Goal: Task Accomplishment & Management: Complete application form

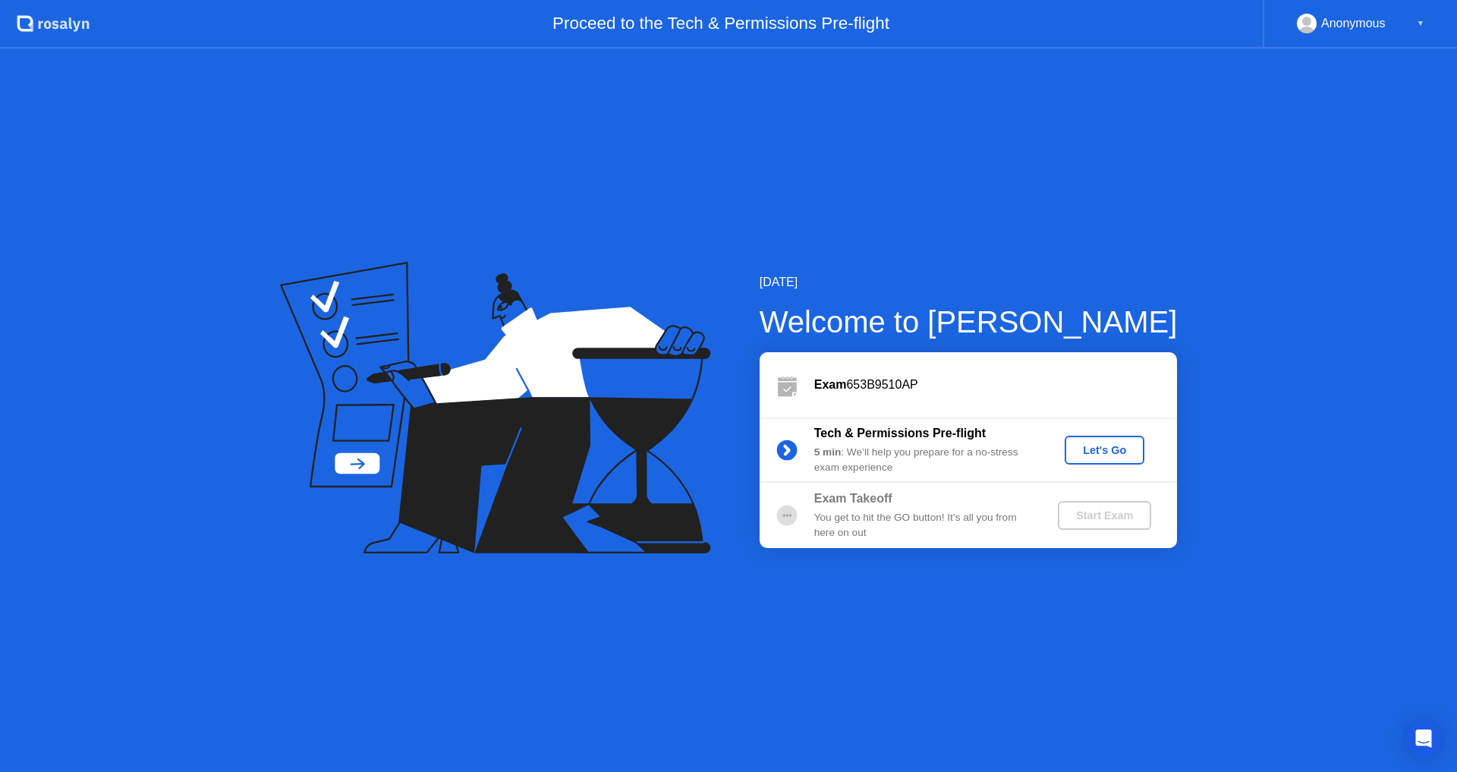
click at [1092, 453] on div "Let's Go" at bounding box center [1105, 450] width 68 height 12
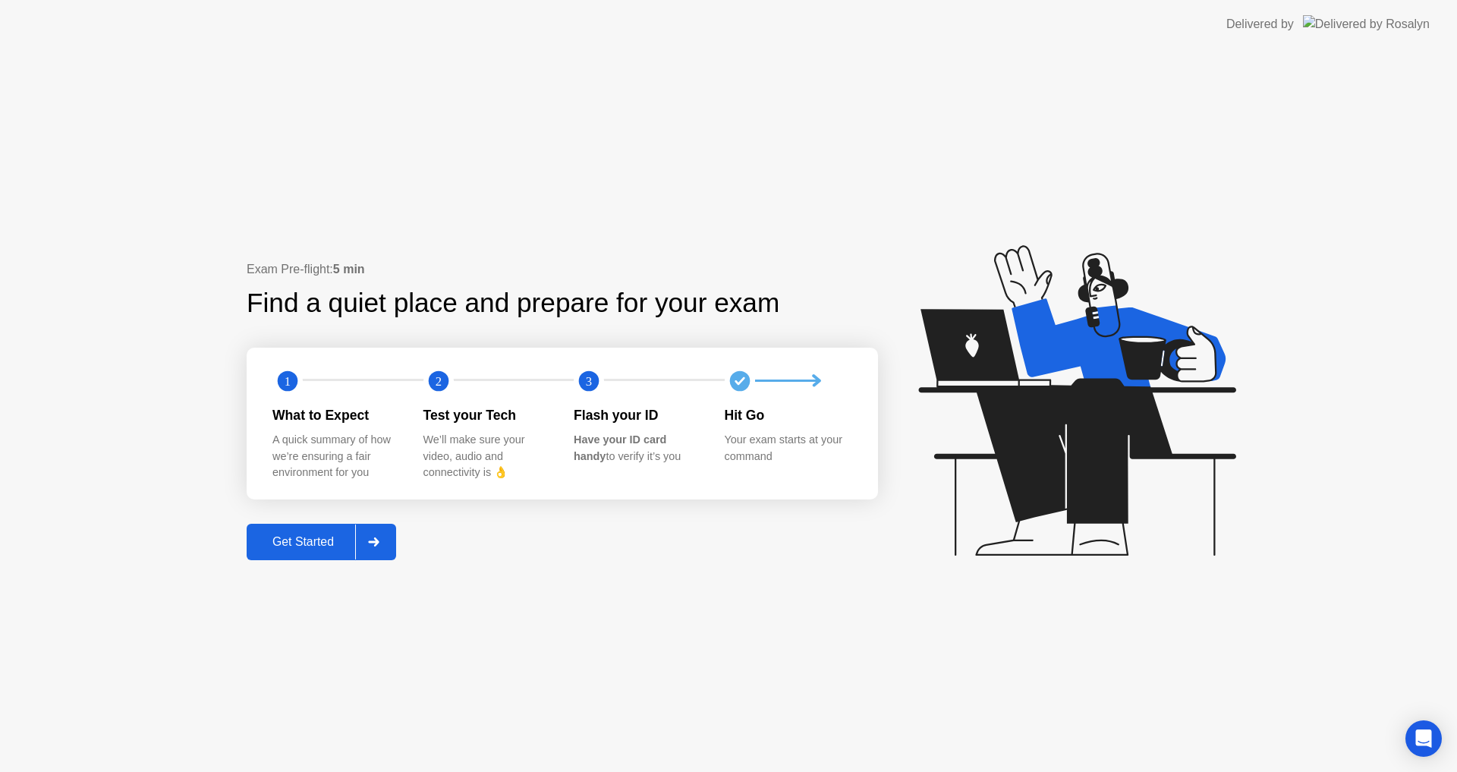
click at [308, 543] on div "Get Started" at bounding box center [303, 542] width 104 height 14
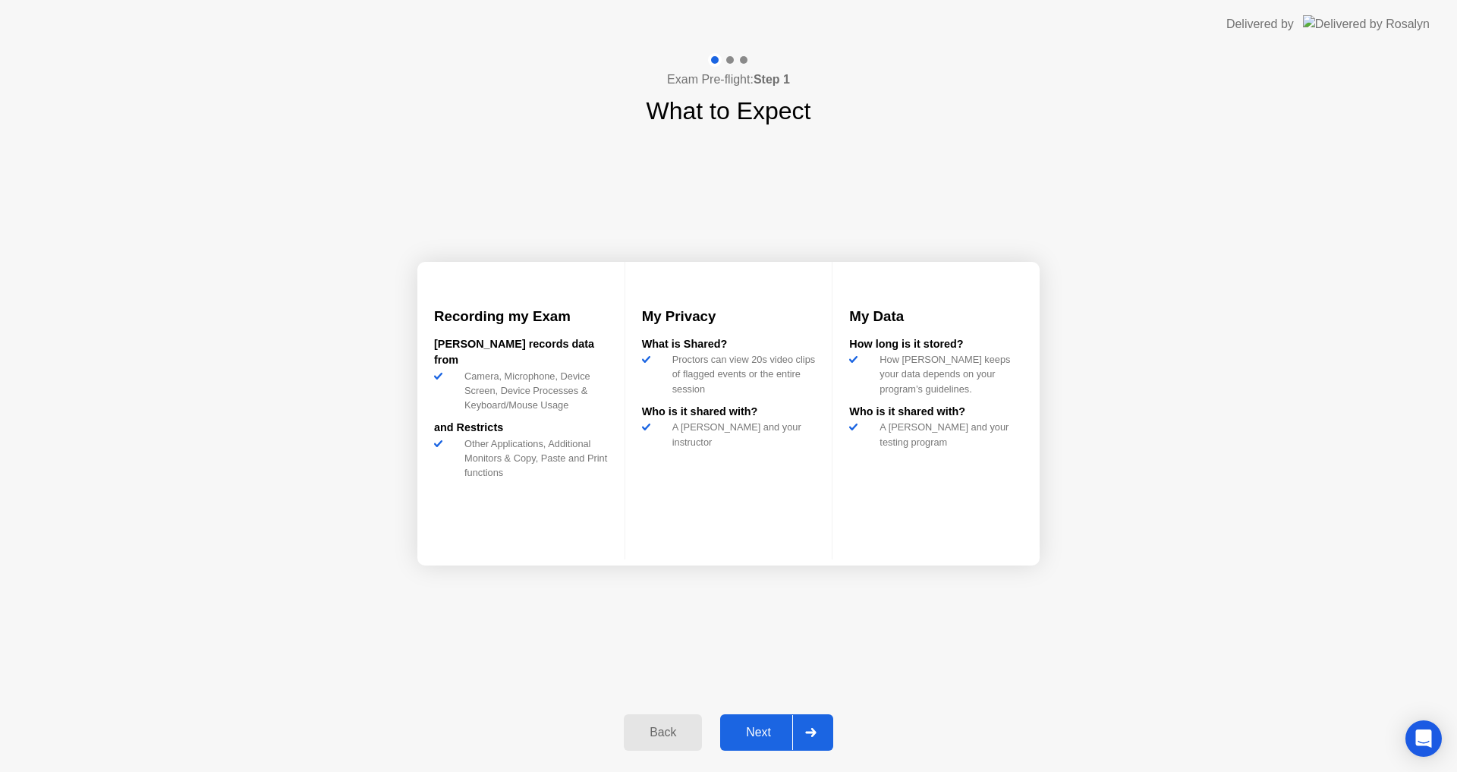
click at [758, 736] on div "Next" at bounding box center [759, 733] width 68 height 14
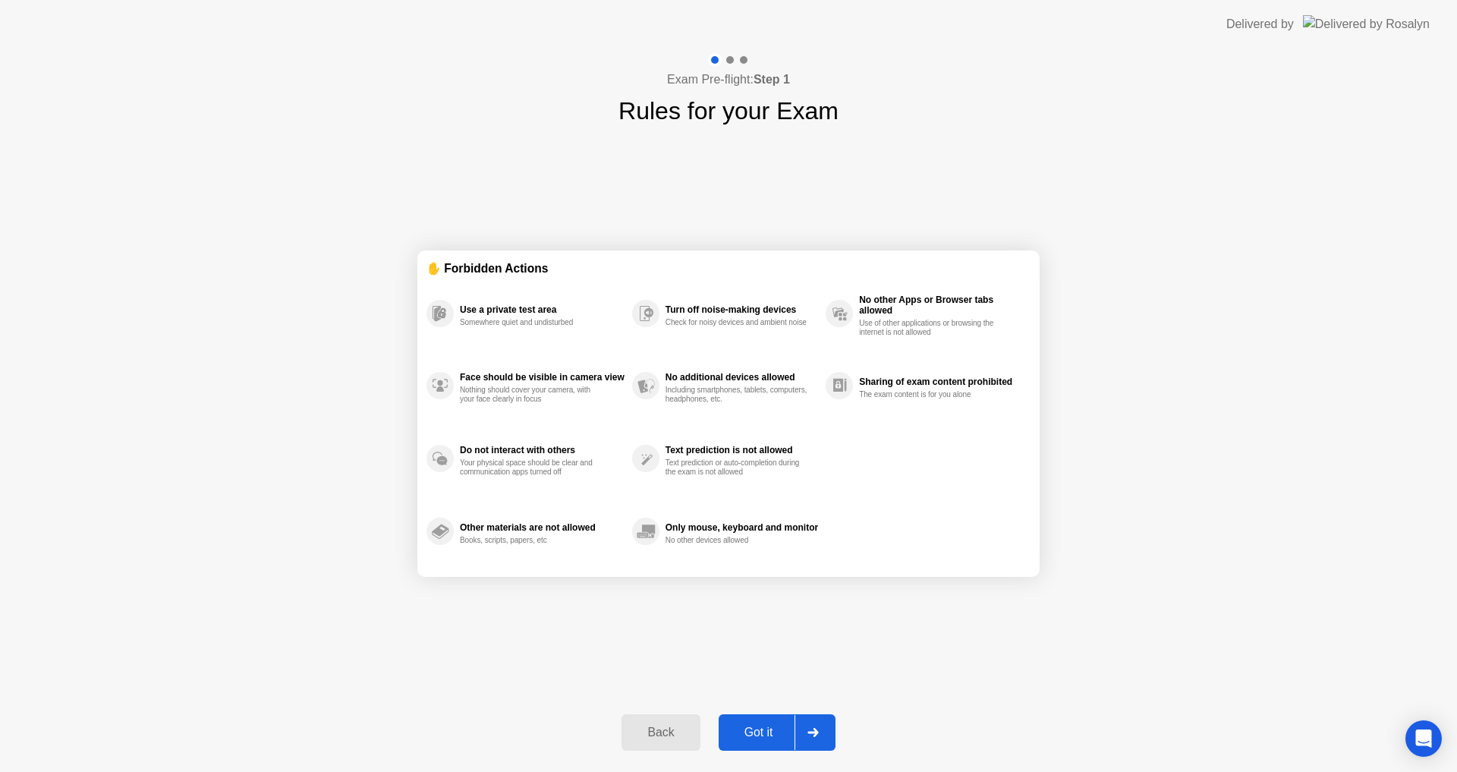
click at [761, 734] on div "Got it" at bounding box center [758, 733] width 71 height 14
select select "**********"
select select "*******"
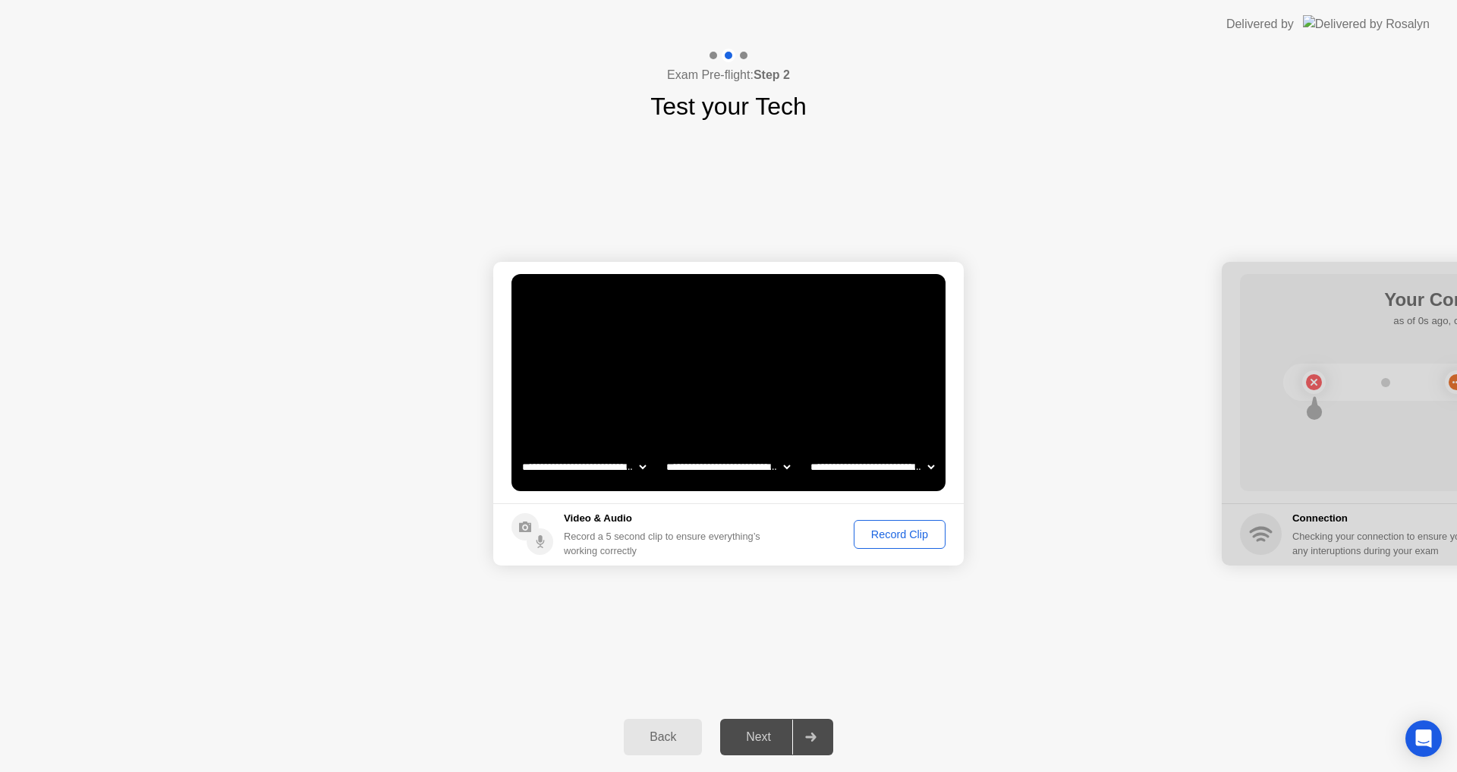
click at [759, 742] on div "Next" at bounding box center [759, 737] width 68 height 14
click at [890, 534] on div "Record Clip" at bounding box center [899, 534] width 81 height 12
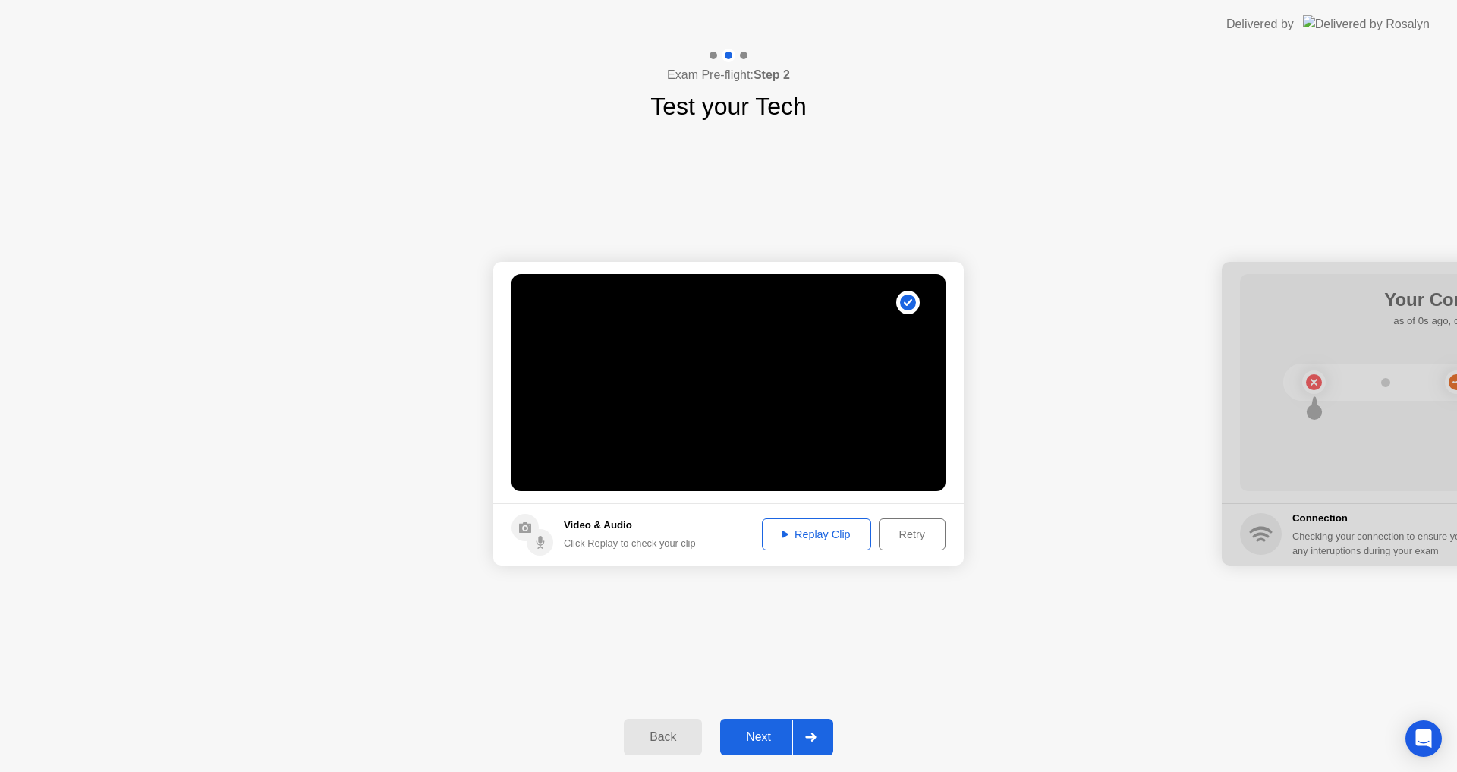
click at [769, 747] on button "Next" at bounding box center [776, 737] width 113 height 36
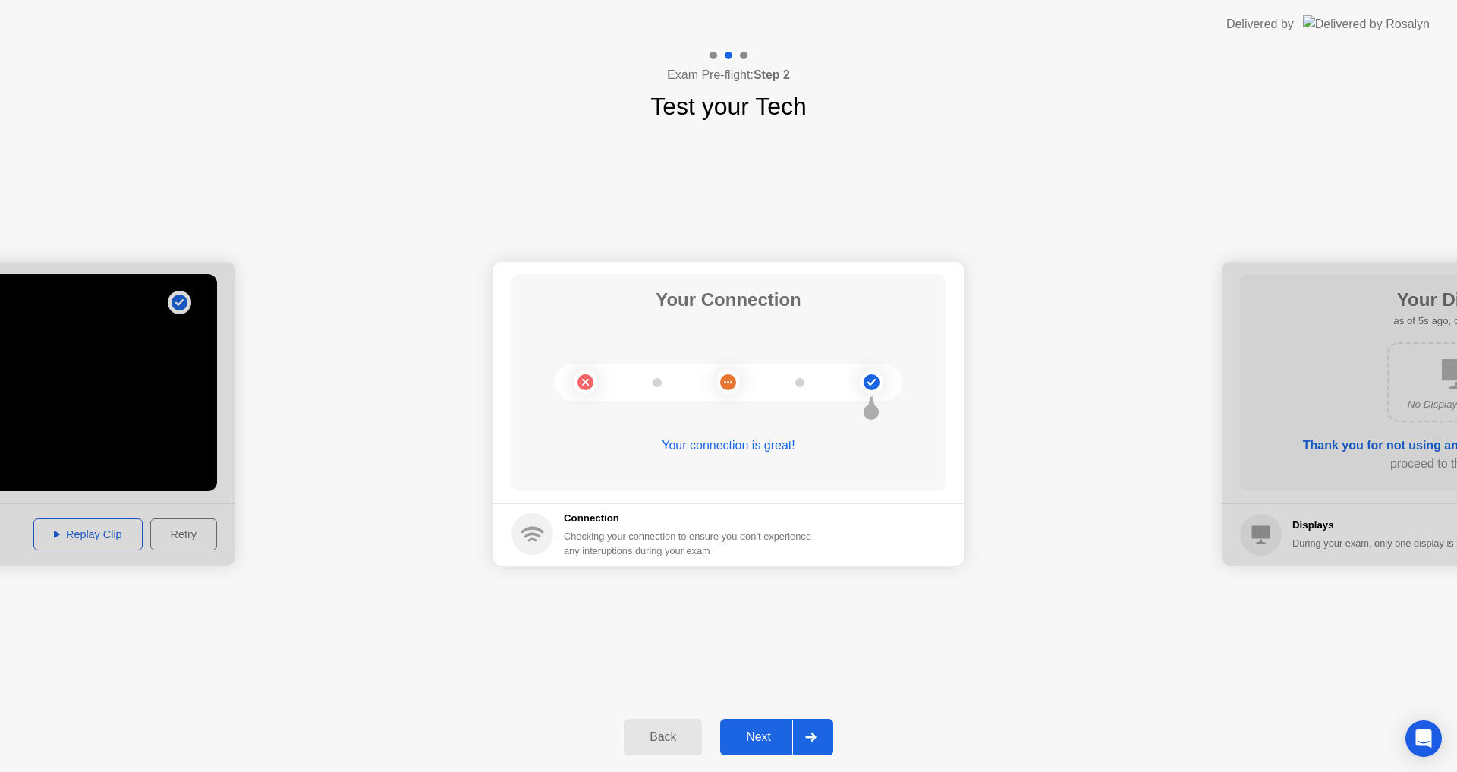
click at [770, 740] on div "Next" at bounding box center [759, 737] width 68 height 14
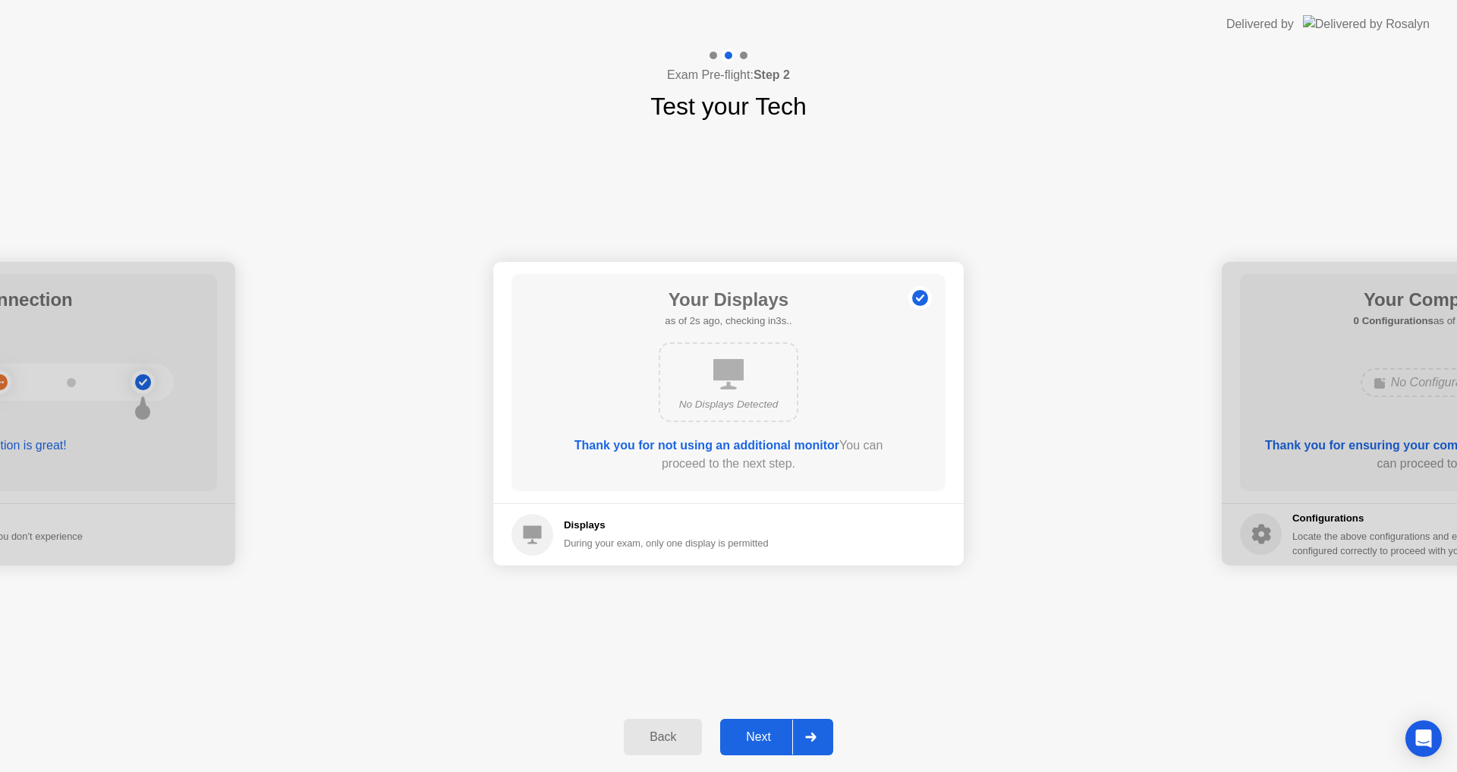
click at [770, 740] on div "Next" at bounding box center [759, 737] width 68 height 14
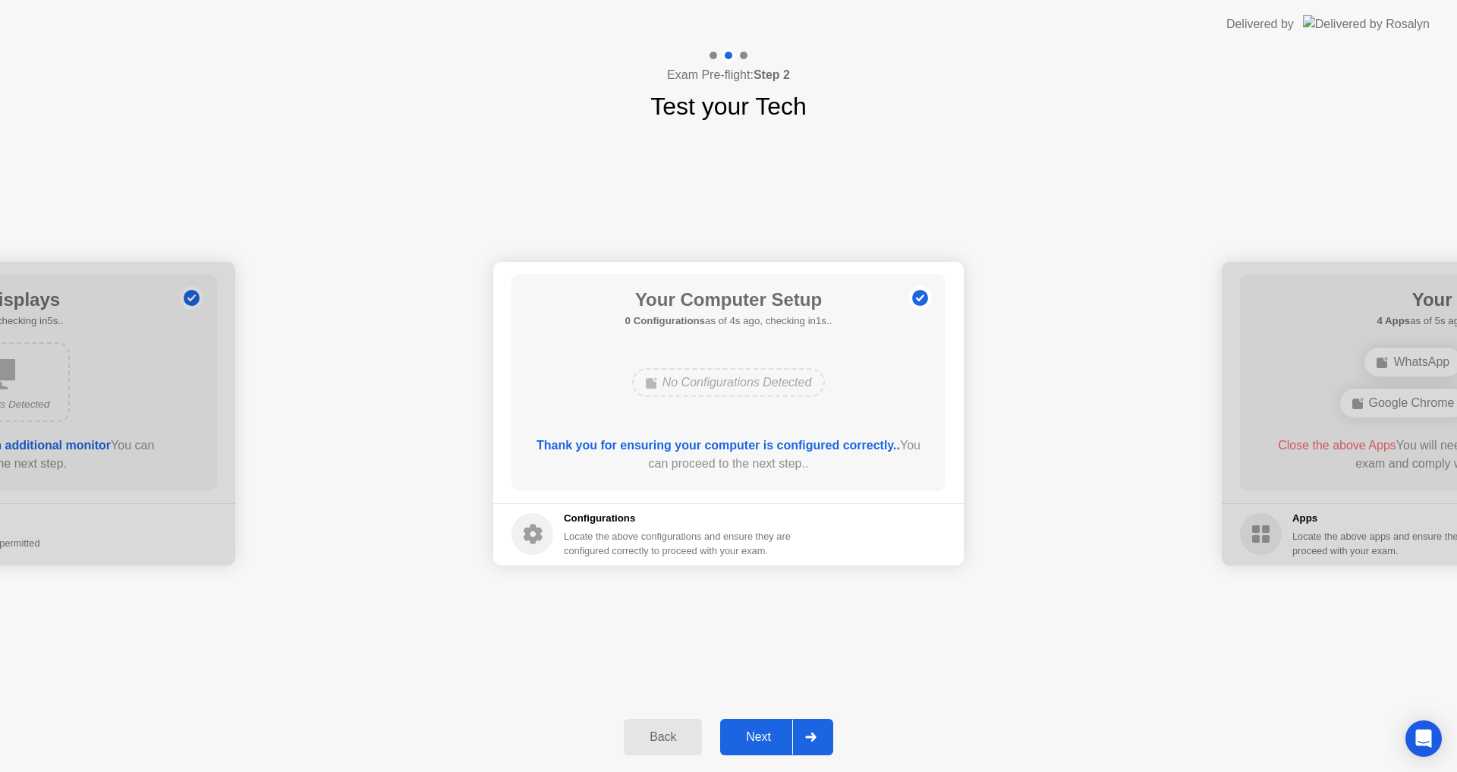
click at [770, 740] on div "Next" at bounding box center [759, 737] width 68 height 14
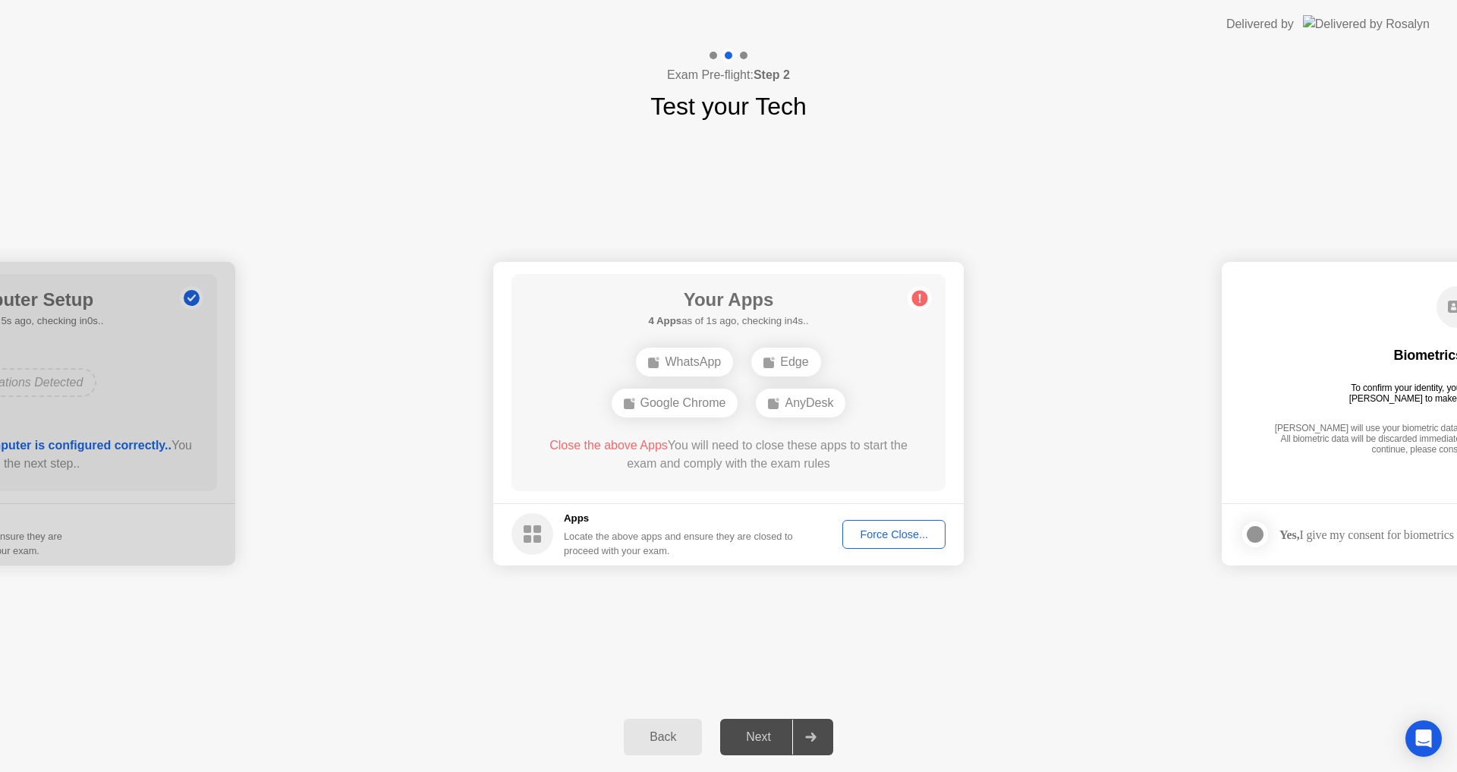
click at [913, 532] on div "Force Close..." at bounding box center [894, 534] width 93 height 12
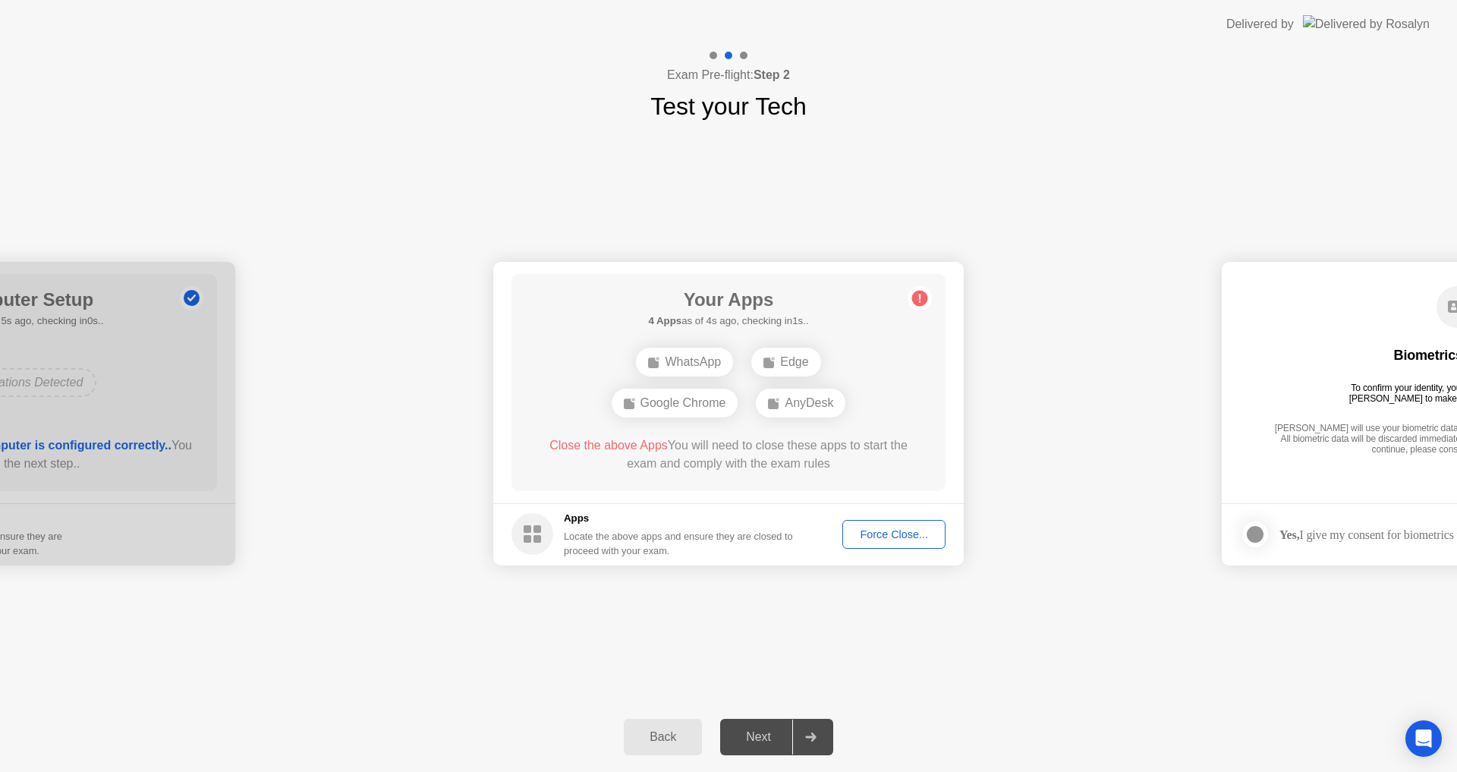
click at [864, 537] on div "Force Close..." at bounding box center [894, 534] width 93 height 12
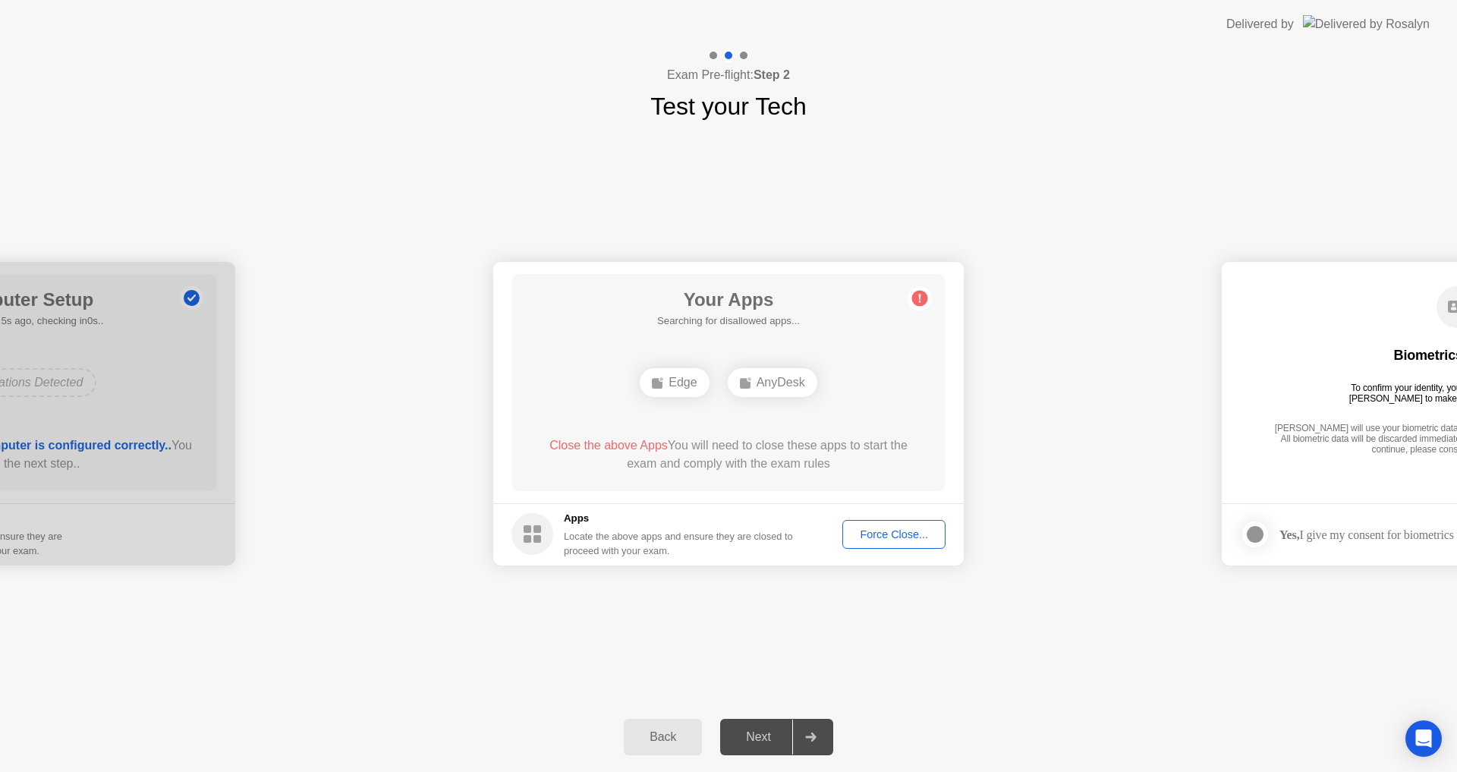
click at [874, 525] on button "Force Close..." at bounding box center [894, 534] width 103 height 29
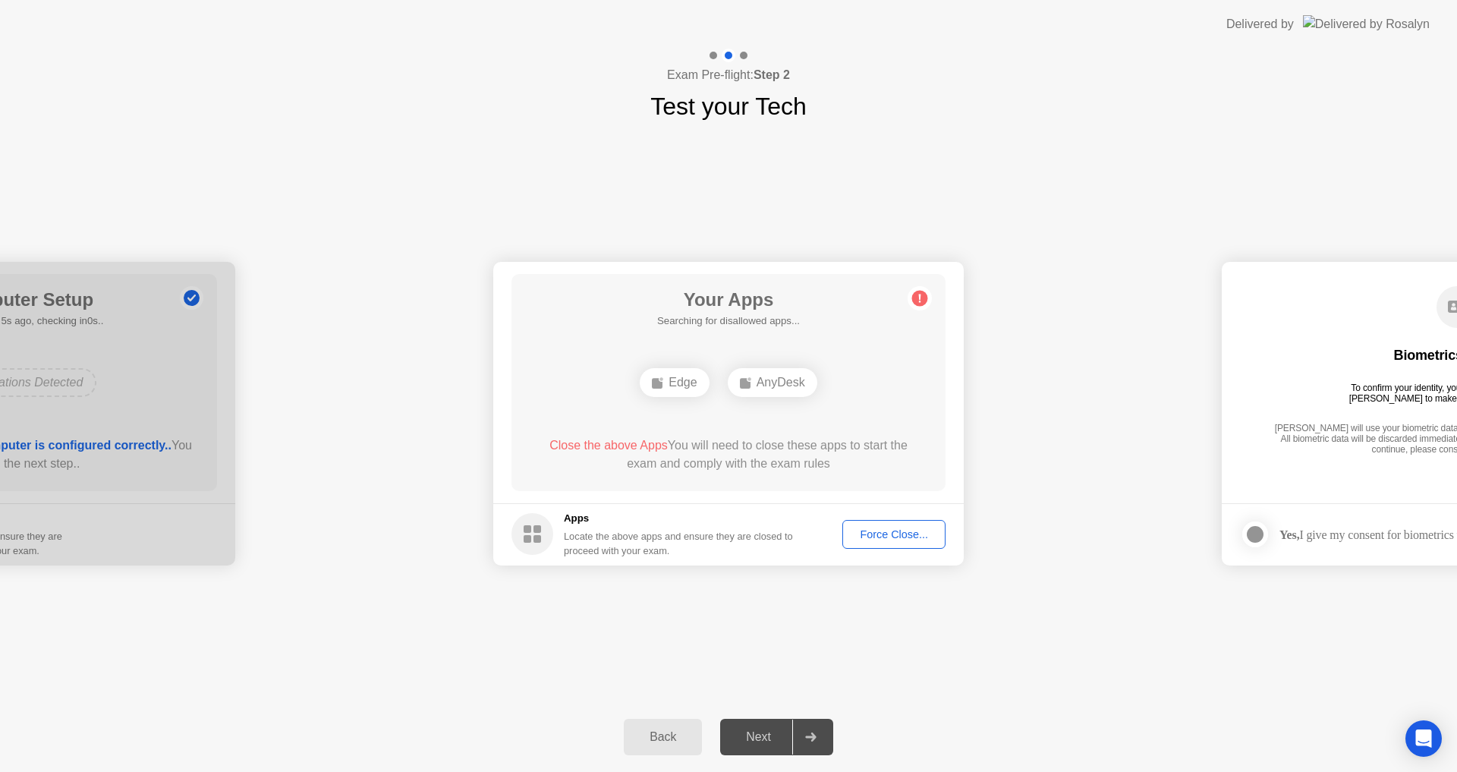
click at [669, 379] on div "Edge" at bounding box center [674, 382] width 69 height 29
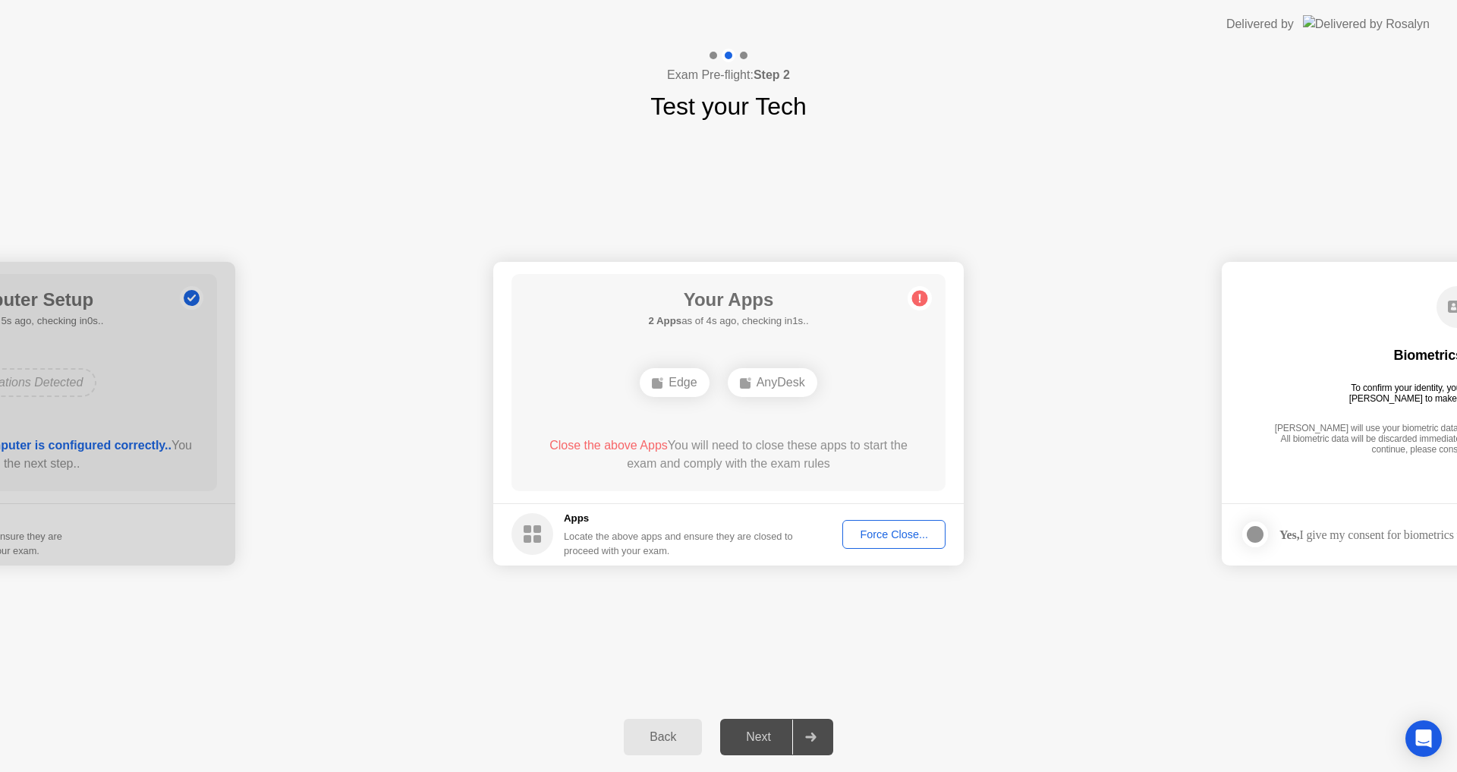
click at [751, 386] on icon at bounding box center [746, 383] width 12 height 12
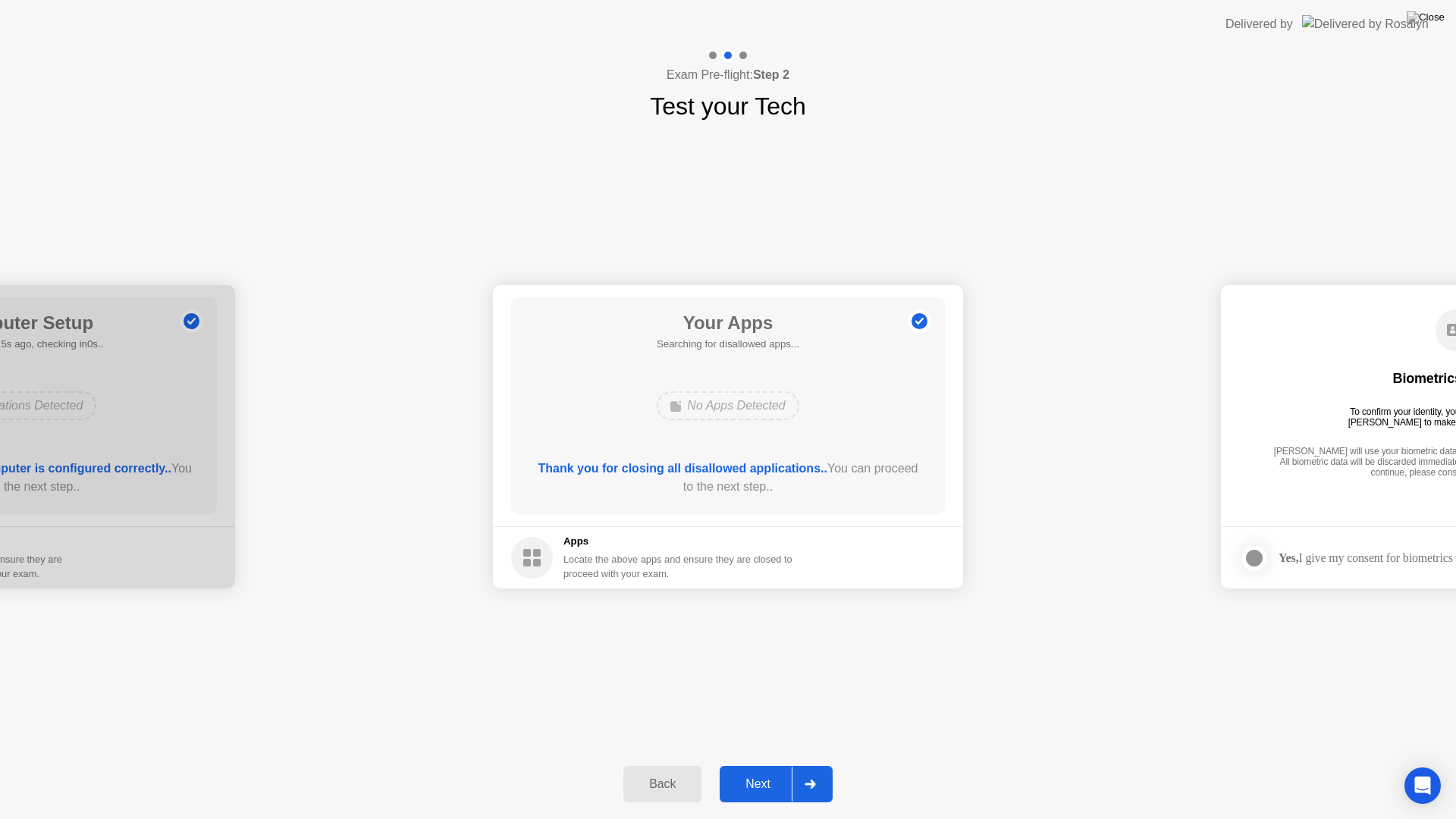
click at [770, 770] on div "Next" at bounding box center [758, 784] width 68 height 14
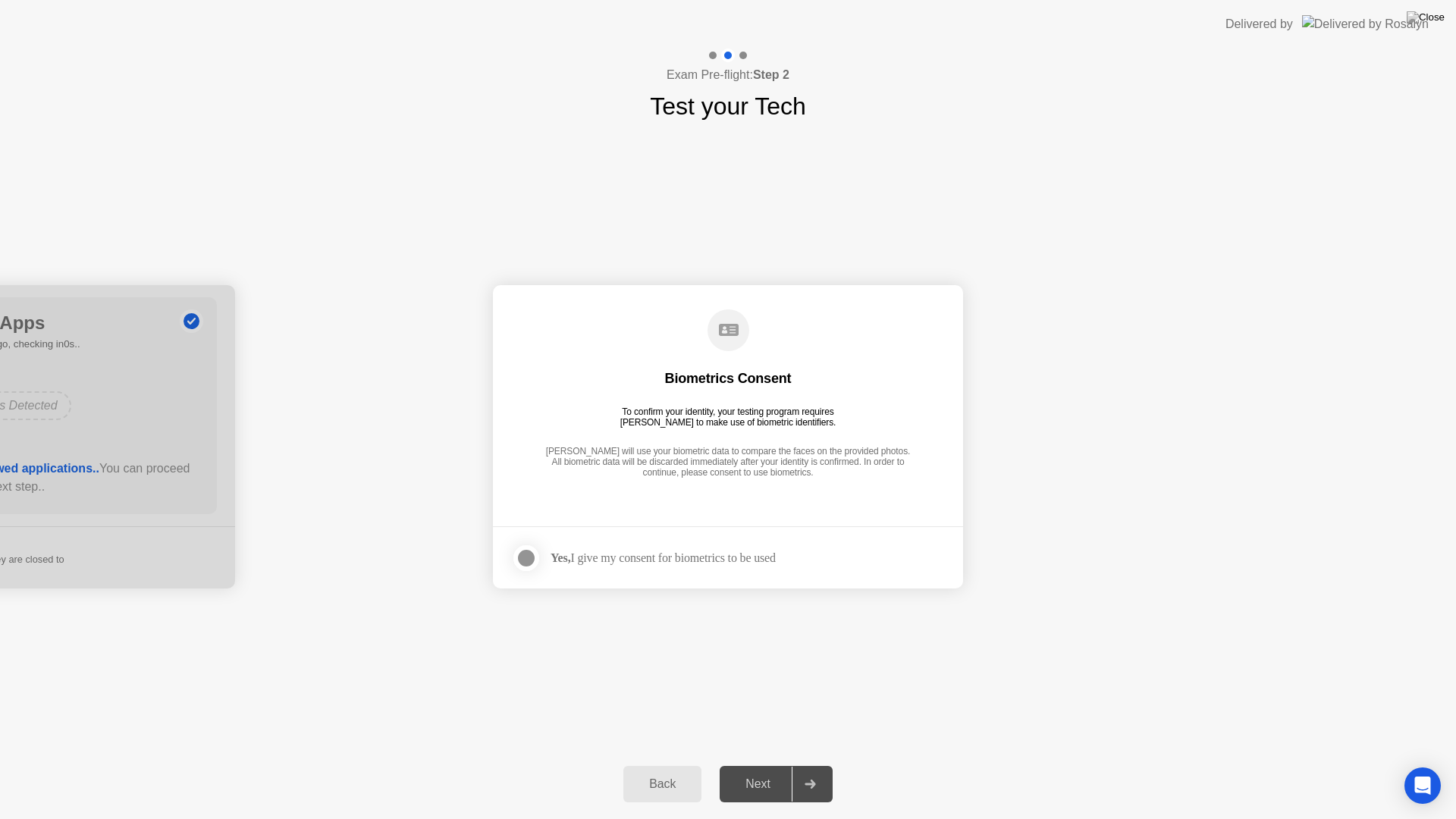
click at [531, 558] on div at bounding box center [527, 558] width 18 height 18
click at [770, 770] on div "Next" at bounding box center [758, 784] width 68 height 14
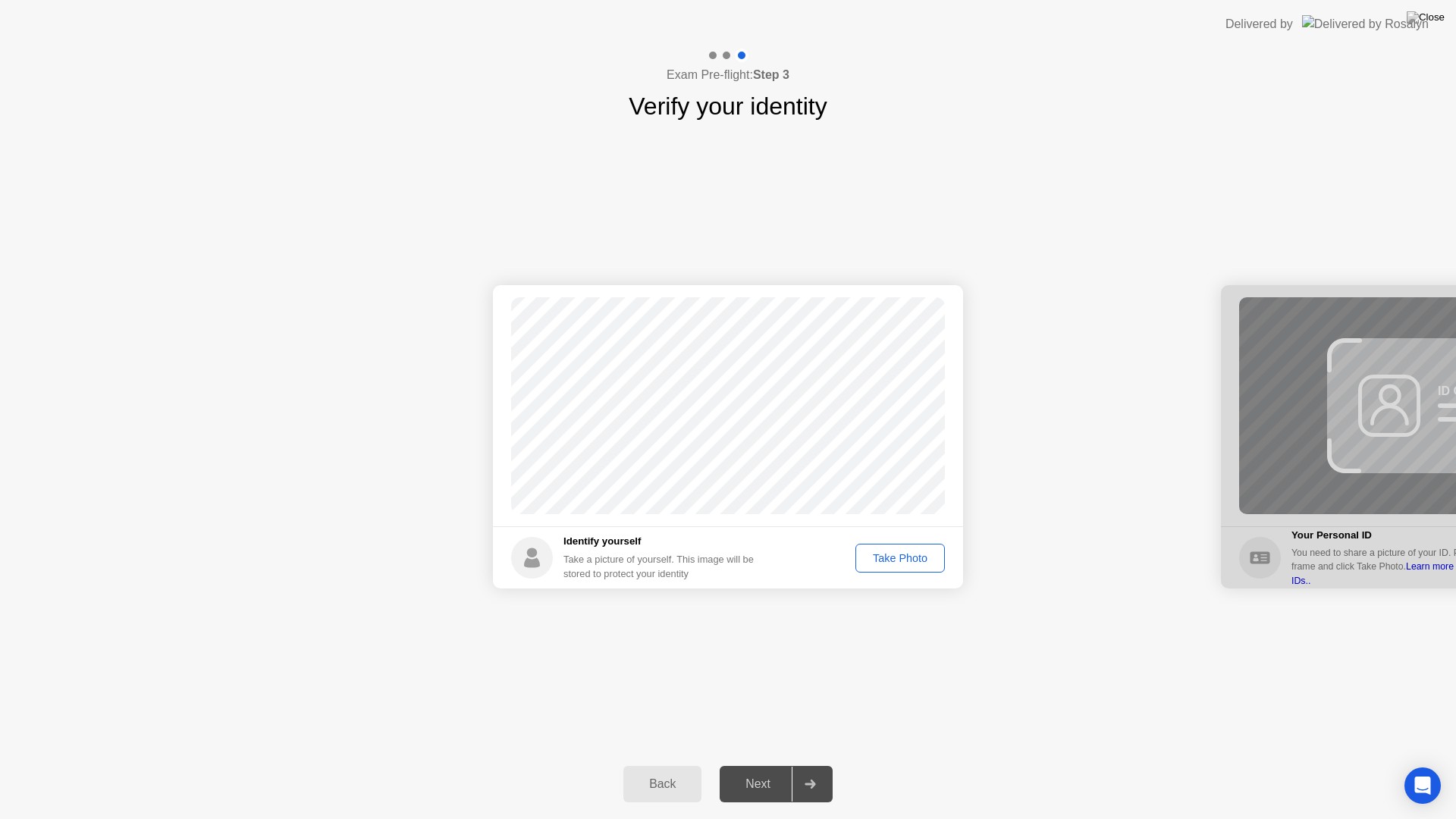
click at [906, 559] on div "Take Photo" at bounding box center [900, 558] width 79 height 12
click at [764, 770] on div "Next" at bounding box center [758, 784] width 68 height 14
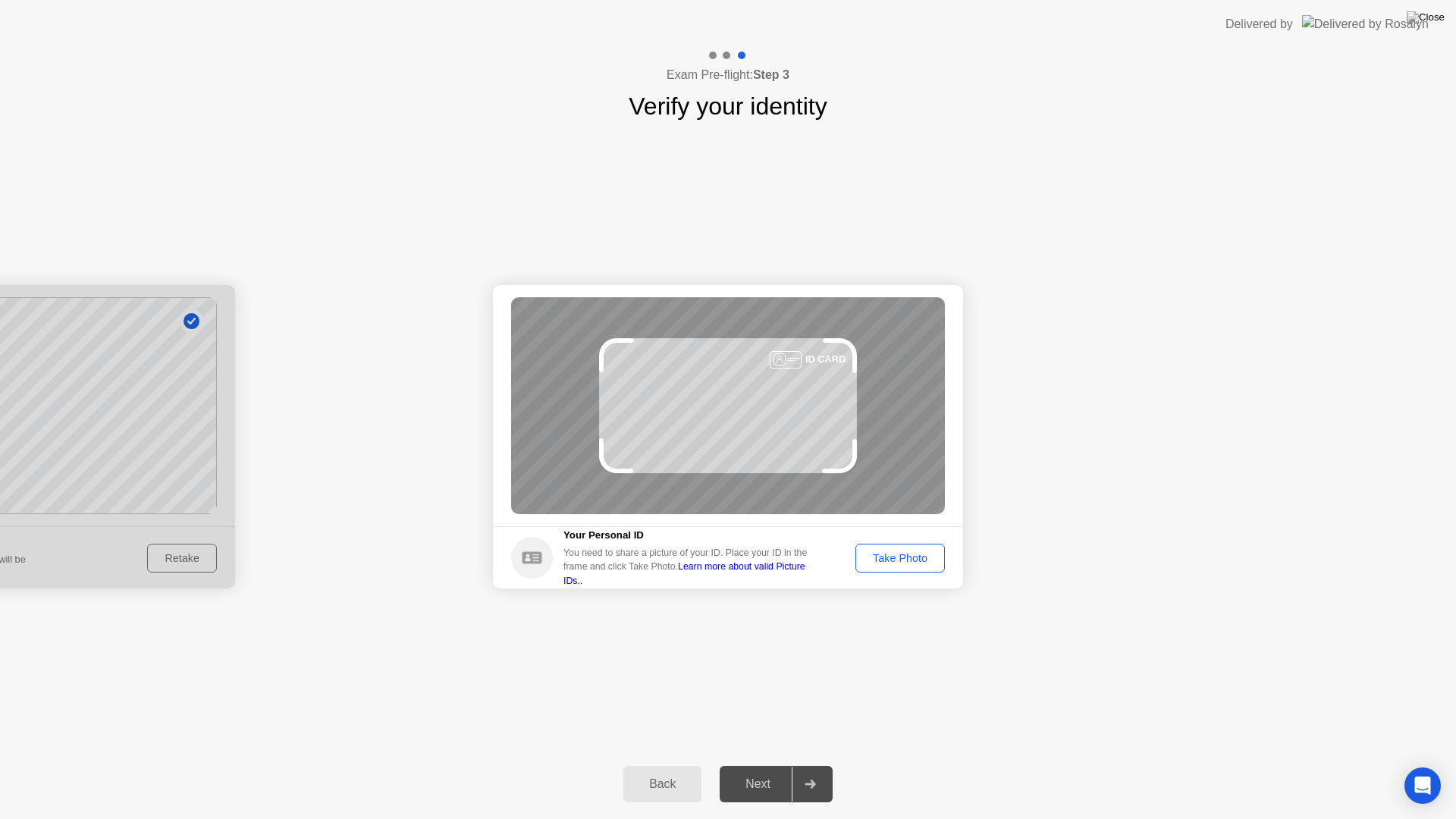
click at [899, 552] on div "Take Photo" at bounding box center [900, 558] width 79 height 12
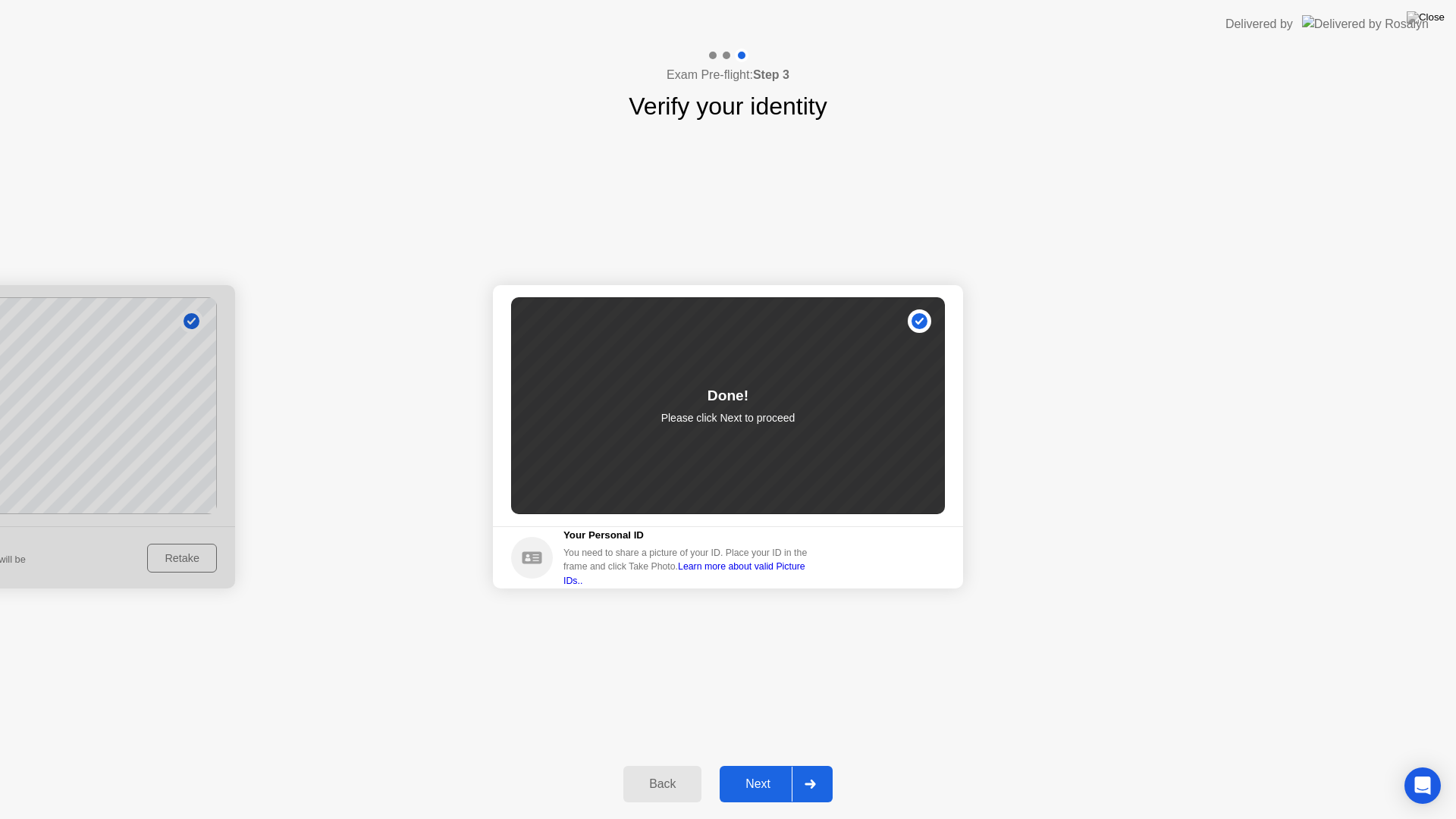
click at [764, 770] on div "Next" at bounding box center [758, 784] width 68 height 14
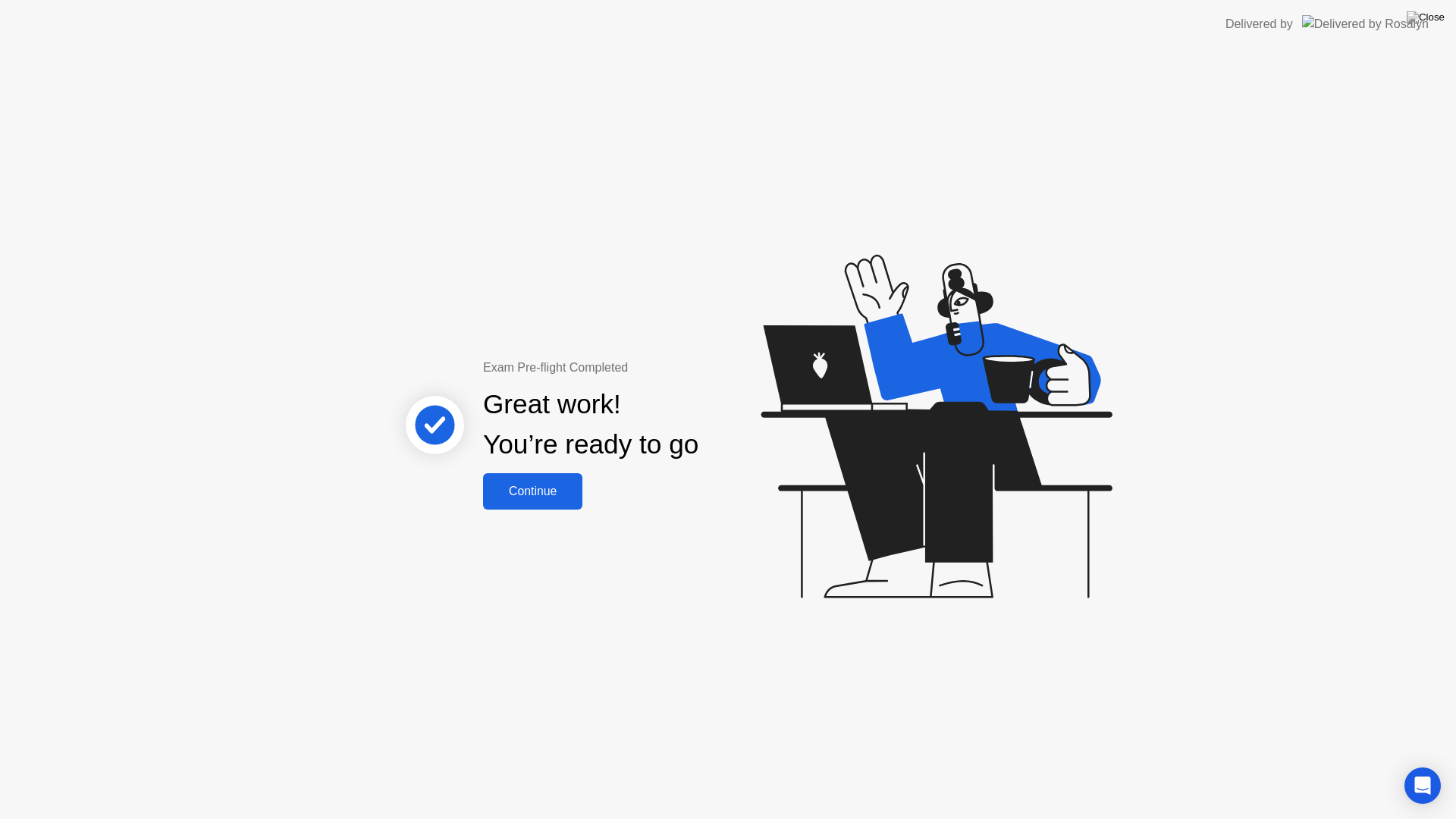
click at [544, 487] on div "Continue" at bounding box center [533, 491] width 90 height 14
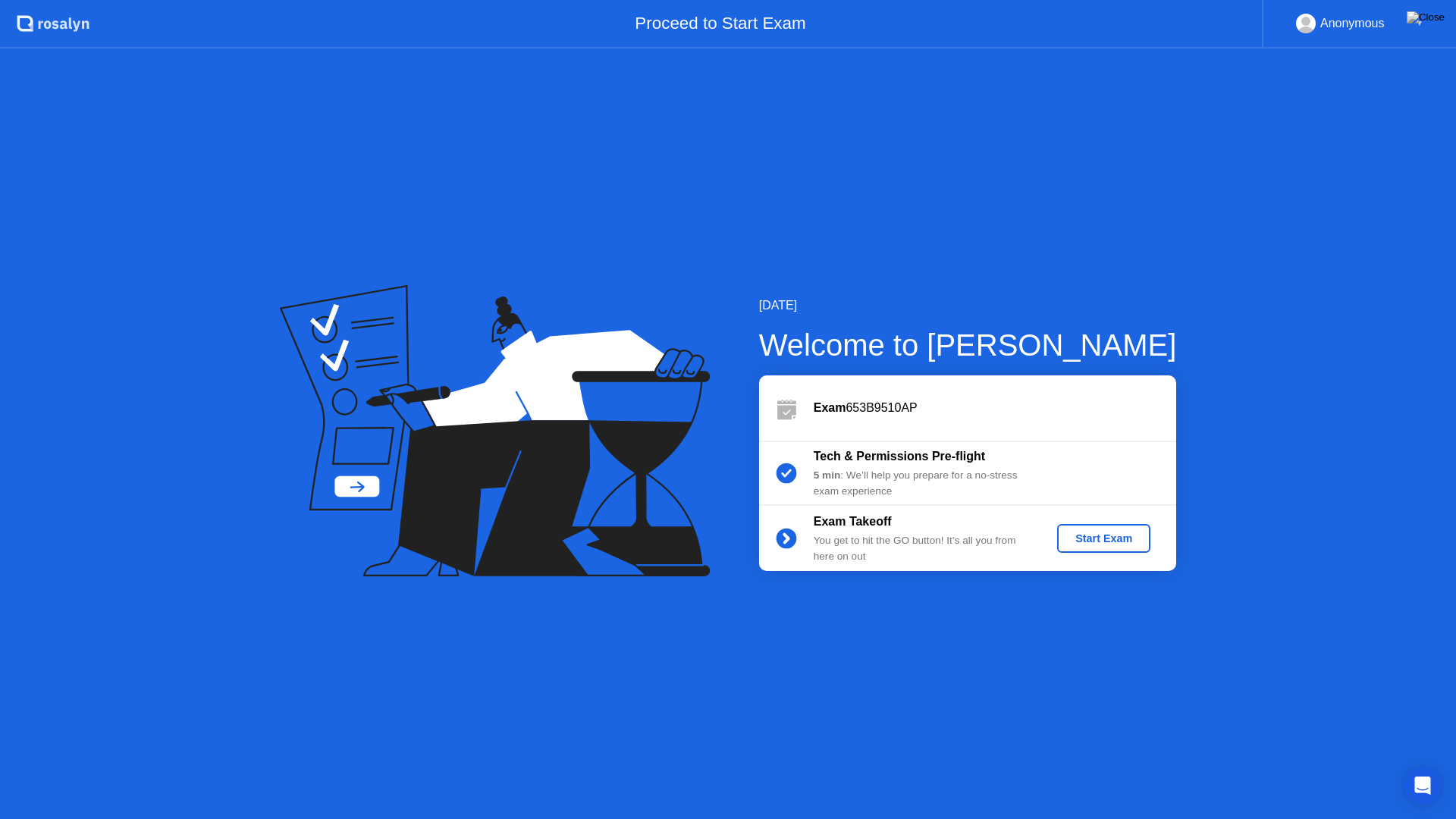
click at [1106, 538] on div "Start Exam" at bounding box center [1103, 538] width 81 height 12
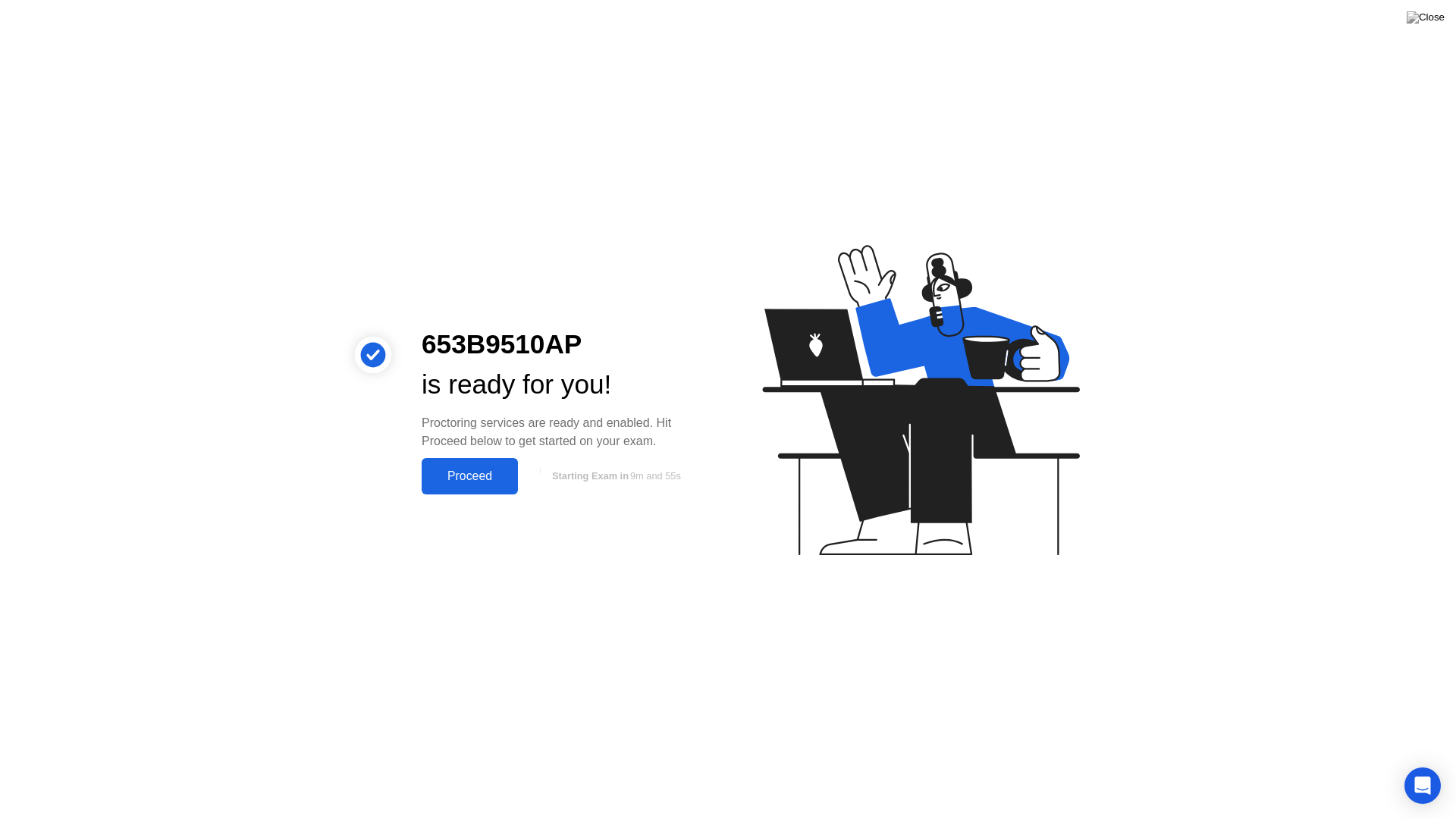
click at [460, 478] on div "Proceed" at bounding box center [470, 476] width 87 height 14
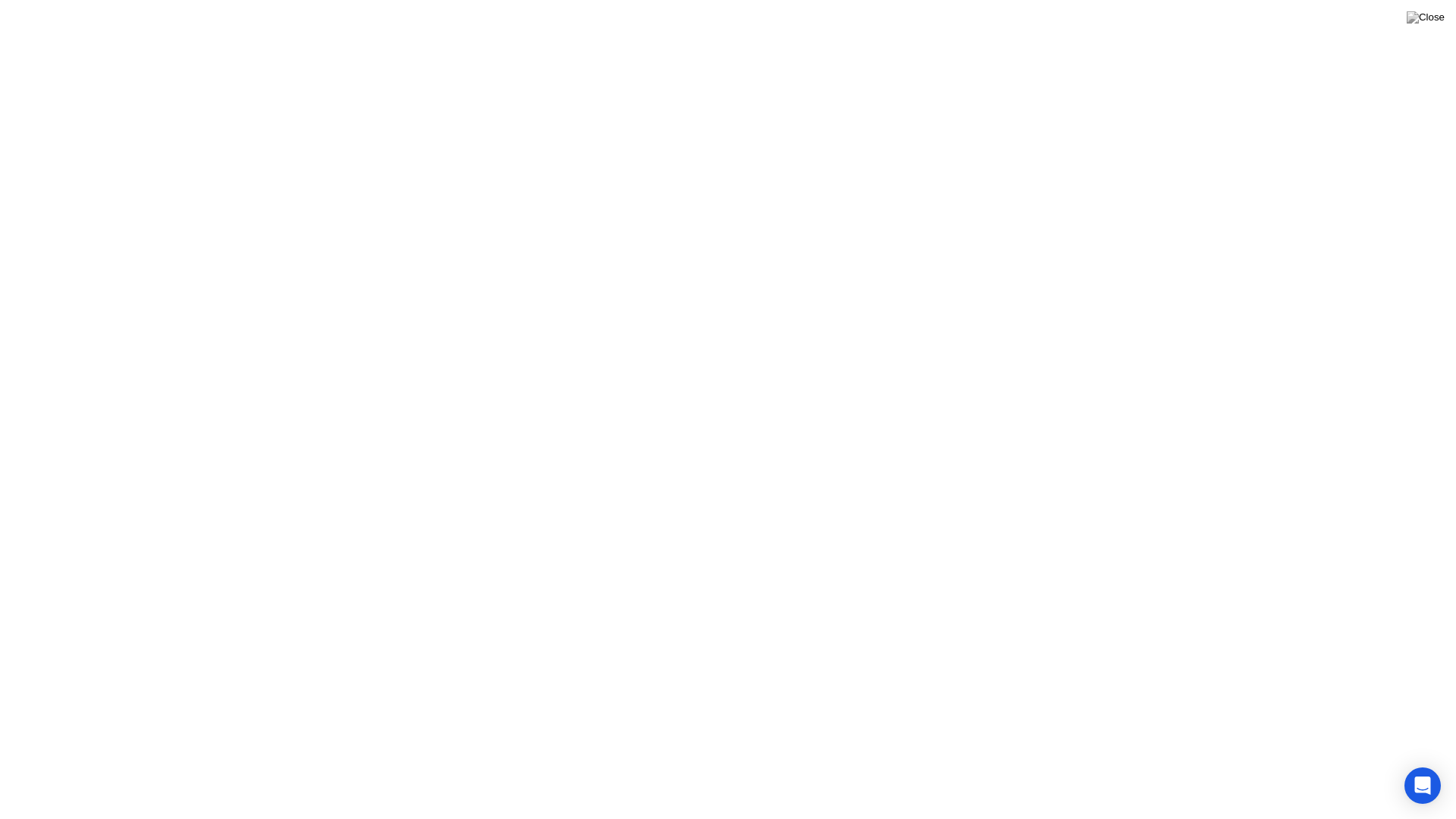
click div "Got it!"
